Goal: Task Accomplishment & Management: Complete application form

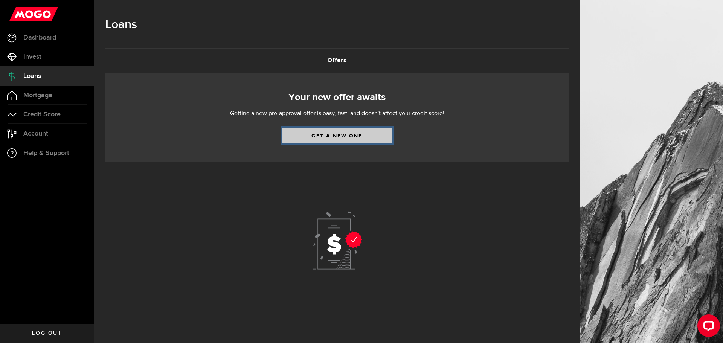
click at [298, 134] on link "Get a new one" at bounding box center [336, 136] width 109 height 16
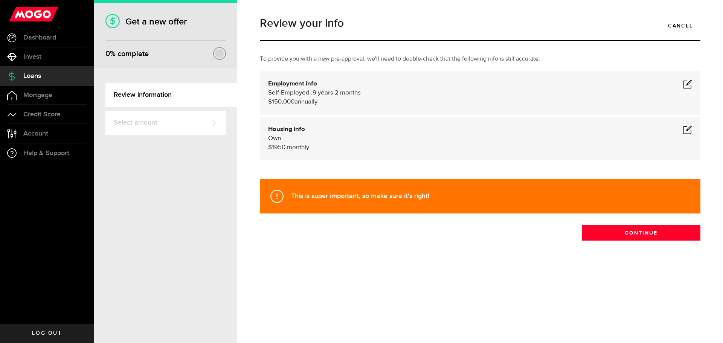
click at [688, 129] on span at bounding box center [687, 129] width 9 height 9
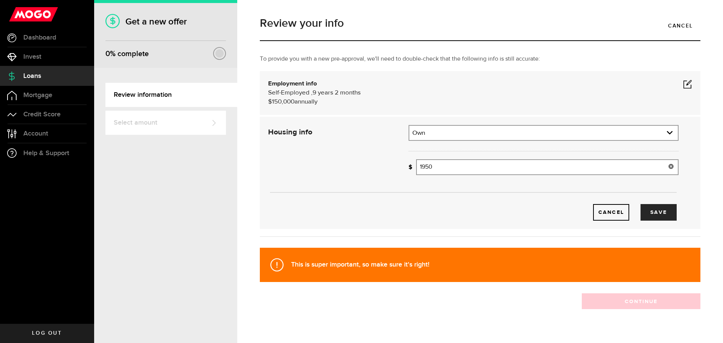
drag, startPoint x: 435, startPoint y: 167, endPoint x: 422, endPoint y: 165, distance: 12.9
click at [422, 165] on input "1950" at bounding box center [547, 167] width 262 height 16
click at [469, 171] on input "1950" at bounding box center [547, 167] width 262 height 16
type input "1,950"
click at [661, 215] on button "Save" at bounding box center [658, 212] width 36 height 17
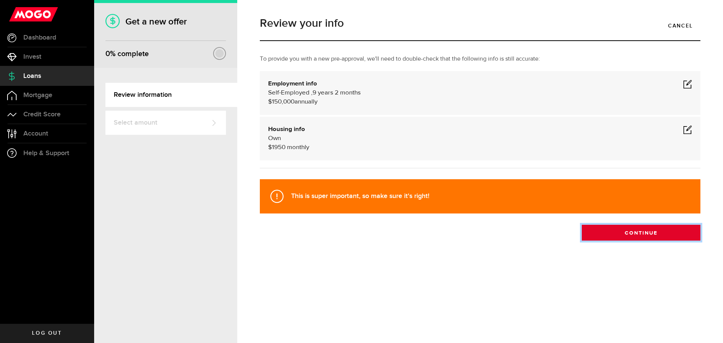
click at [616, 232] on button "Continue" at bounding box center [640, 233] width 119 height 16
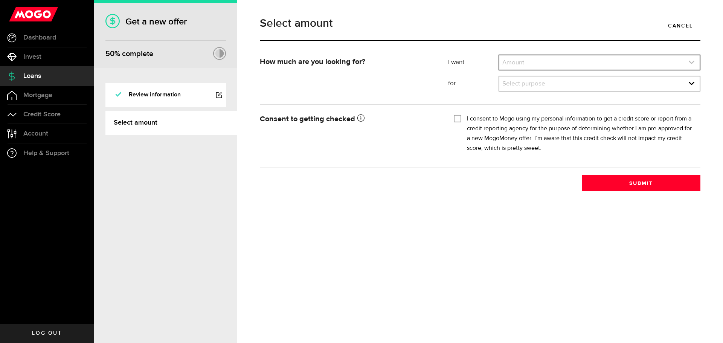
click at [522, 58] on link "expand select" at bounding box center [599, 62] width 200 height 14
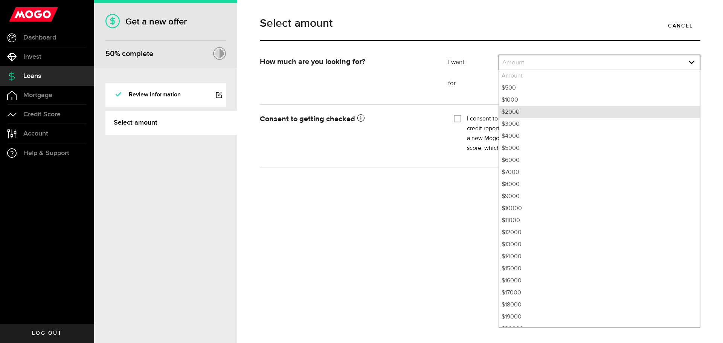
click at [513, 113] on li "$2000" at bounding box center [599, 112] width 200 height 12
select select "2000"
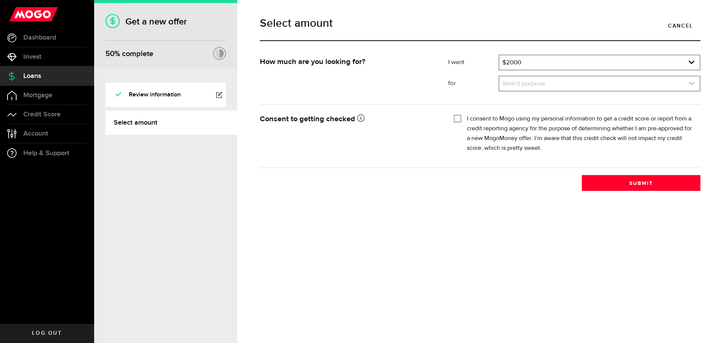
click at [517, 85] on link "expand select" at bounding box center [599, 83] width 200 height 14
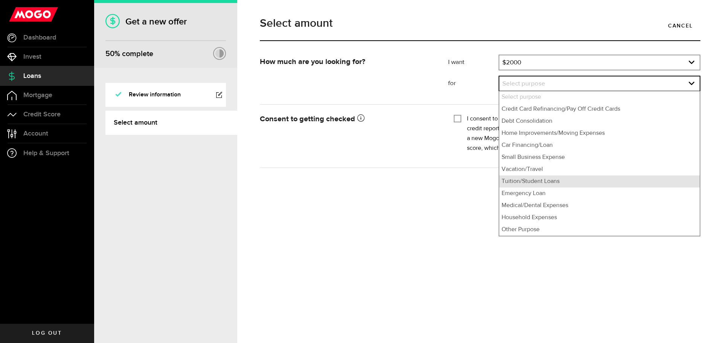
click at [517, 179] on li "Tuition/Student Loans" at bounding box center [599, 181] width 200 height 12
select select "Tuition/Student Loans"
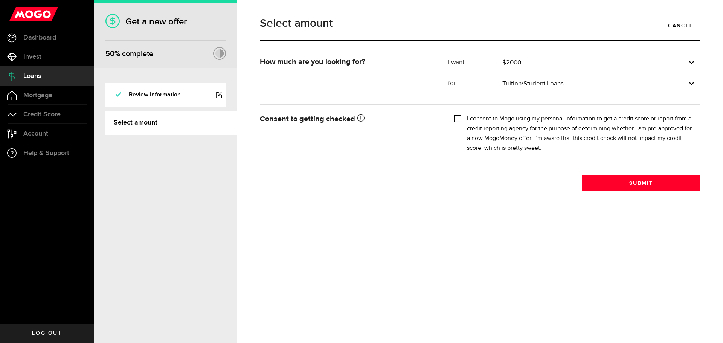
click at [460, 120] on input "I consent to Mogo using my personal information to get a credit score or report…" at bounding box center [457, 118] width 8 height 8
checkbox input "true"
click at [613, 190] on button "Submit" at bounding box center [640, 183] width 119 height 16
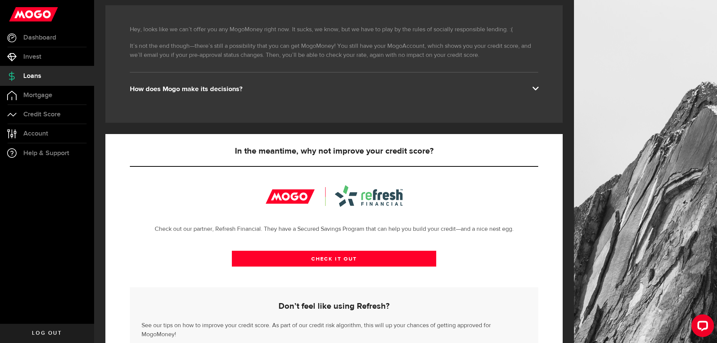
scroll to position [151, 0]
